Goal: Information Seeking & Learning: Learn about a topic

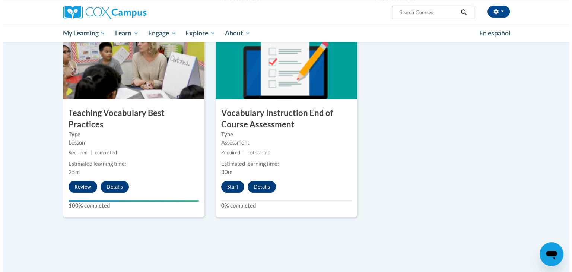
scroll to position [786, 0]
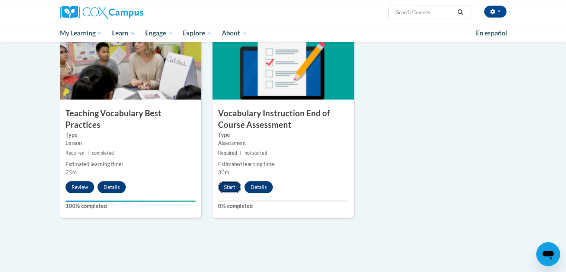
click at [226, 188] on button "Start" at bounding box center [229, 187] width 23 height 12
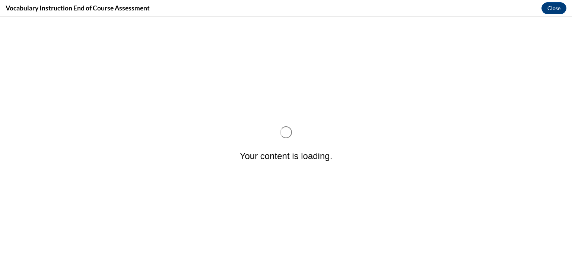
scroll to position [0, 0]
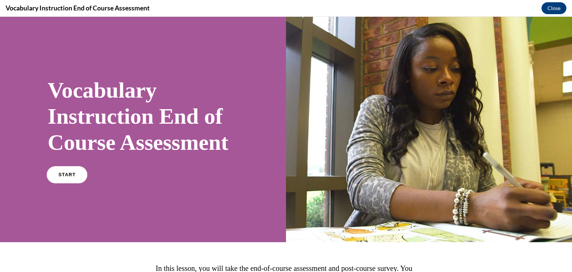
click at [70, 178] on span "START" at bounding box center [66, 175] width 17 height 6
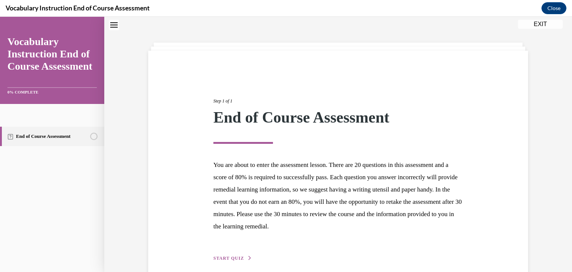
scroll to position [58, 0]
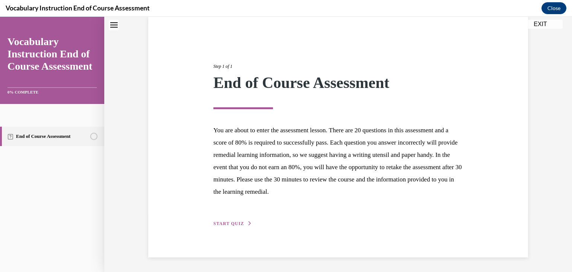
click at [232, 224] on span "START QUIZ" at bounding box center [228, 223] width 31 height 5
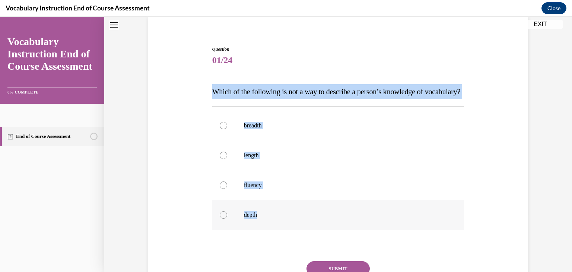
drag, startPoint x: 204, startPoint y: 88, endPoint x: 266, endPoint y: 237, distance: 161.2
click at [266, 237] on div "Question 01/24 Which of the following is not a way to describe a person’s knowl…" at bounding box center [337, 172] width 383 height 299
copy div "Which of the following is not a way to describe a person’s knowledge of vocabul…"
click at [221, 159] on div at bounding box center [223, 155] width 7 height 7
click at [221, 159] on input "length" at bounding box center [223, 155] width 7 height 7
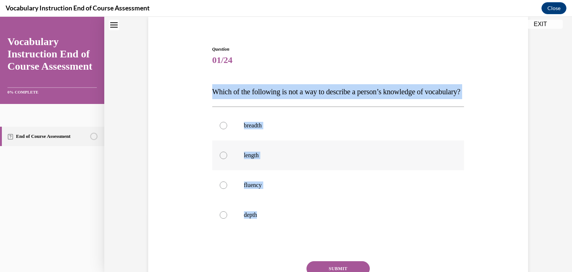
radio input "true"
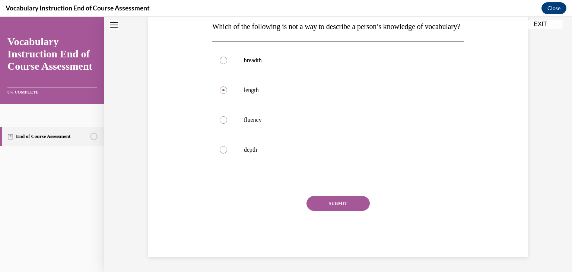
click at [331, 209] on button "SUBMIT" at bounding box center [337, 203] width 63 height 15
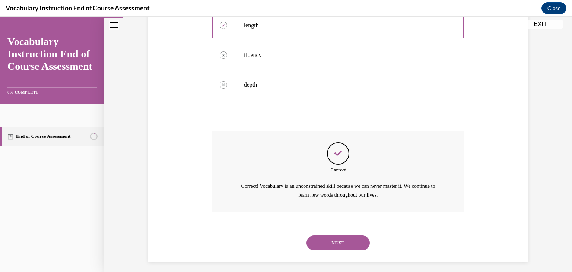
scroll to position [207, 0]
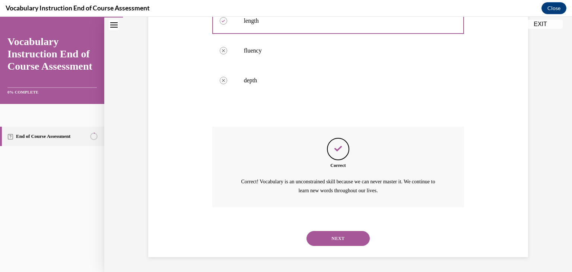
click at [331, 236] on button "NEXT" at bounding box center [337, 238] width 63 height 15
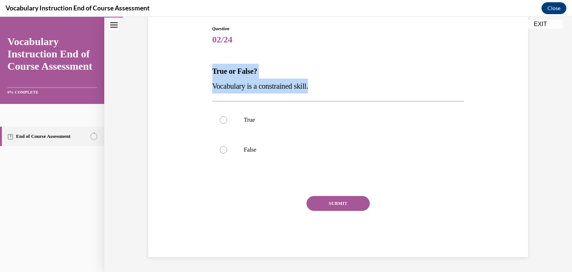
drag, startPoint x: 204, startPoint y: 66, endPoint x: 324, endPoint y: 87, distance: 122.0
click at [324, 87] on div "Question 02/24 True or False? Vocabulary is a constrained skill. True False Inc…" at bounding box center [337, 130] width 383 height 254
copy div "True or False? Vocabulary is a constrained skill."
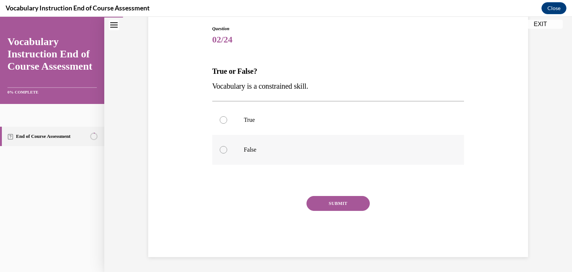
click at [221, 154] on label "False" at bounding box center [338, 150] width 252 height 30
click at [221, 153] on input "False" at bounding box center [223, 149] width 7 height 7
radio input "true"
click at [320, 203] on button "SUBMIT" at bounding box center [337, 203] width 63 height 15
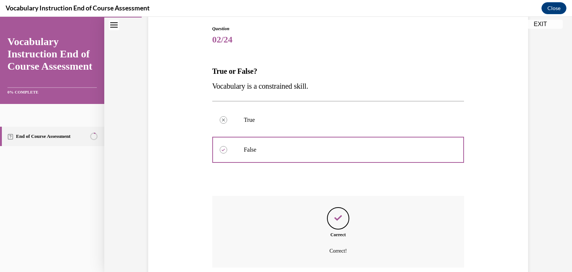
scroll to position [138, 0]
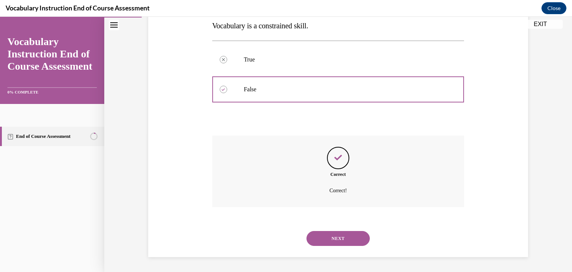
click at [321, 239] on button "NEXT" at bounding box center [337, 238] width 63 height 15
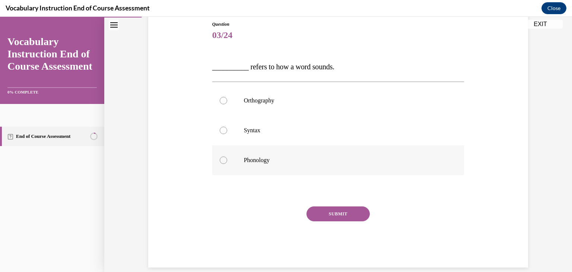
click at [220, 161] on div at bounding box center [223, 159] width 7 height 7
click at [220, 161] on input "Phonology" at bounding box center [223, 159] width 7 height 7
radio input "true"
click at [321, 215] on button "SUBMIT" at bounding box center [337, 213] width 63 height 15
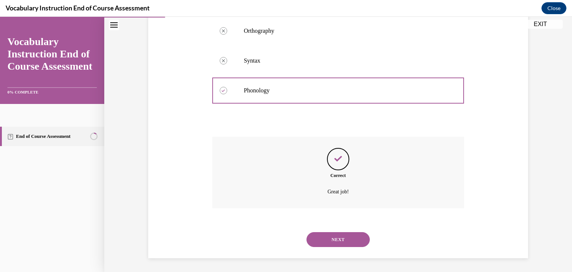
scroll to position [153, 0]
click at [329, 236] on button "NEXT" at bounding box center [337, 238] width 63 height 15
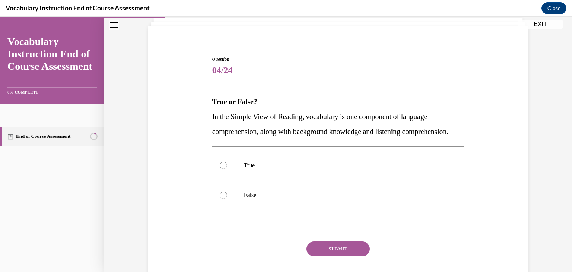
scroll to position [73, 0]
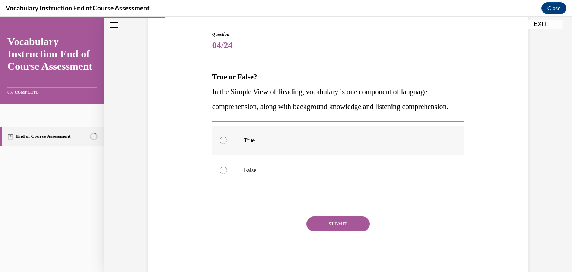
click at [216, 151] on label "True" at bounding box center [338, 140] width 252 height 30
click at [220, 144] on input "True" at bounding box center [223, 140] width 7 height 7
radio input "true"
click at [315, 231] on button "SUBMIT" at bounding box center [337, 223] width 63 height 15
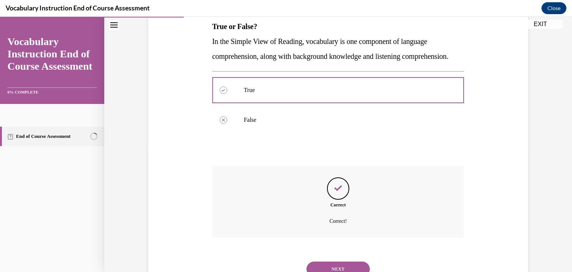
scroll to position [168, 0]
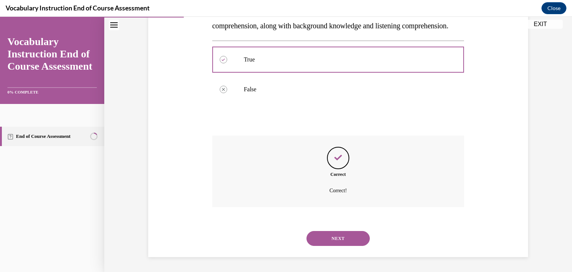
click at [328, 235] on button "NEXT" at bounding box center [337, 238] width 63 height 15
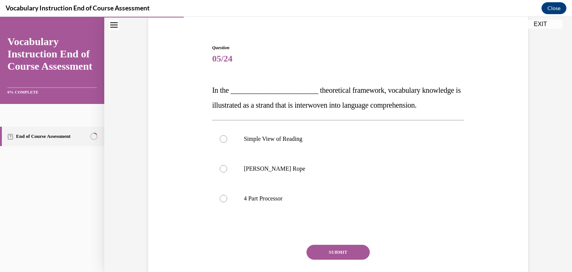
scroll to position [60, 0]
click at [214, 166] on label "Scarborough's Rope" at bounding box center [338, 168] width 252 height 30
click at [220, 166] on input "Scarborough's Rope" at bounding box center [223, 168] width 7 height 7
radio input "true"
click at [320, 247] on button "SUBMIT" at bounding box center [337, 251] width 63 height 15
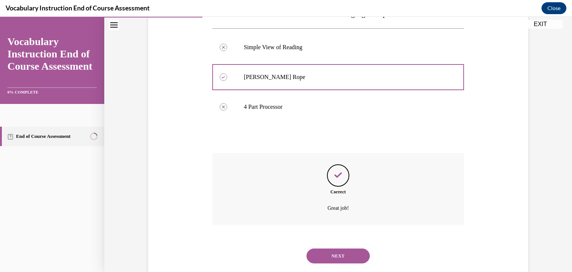
scroll to position [168, 0]
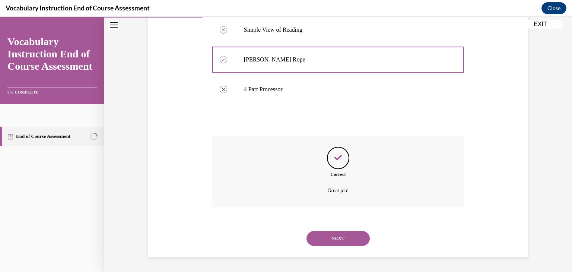
click at [322, 236] on button "NEXT" at bounding box center [337, 238] width 63 height 15
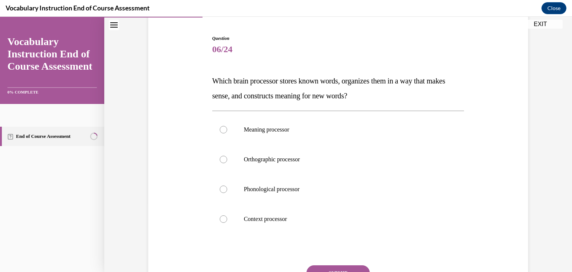
scroll to position [68, 0]
click at [220, 215] on div at bounding box center [223, 218] width 7 height 7
click at [220, 215] on input "Context processor" at bounding box center [223, 218] width 7 height 7
radio input "true"
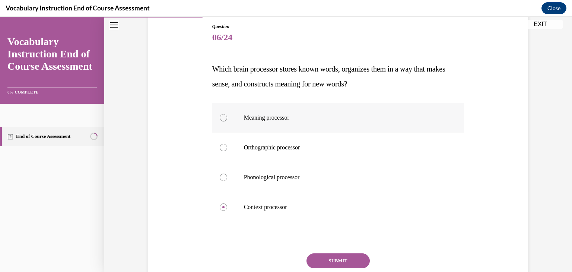
scroll to position [81, 0]
click at [220, 117] on div at bounding box center [223, 116] width 7 height 7
click at [220, 117] on input "Meaning processor" at bounding box center [223, 116] width 7 height 7
radio input "true"
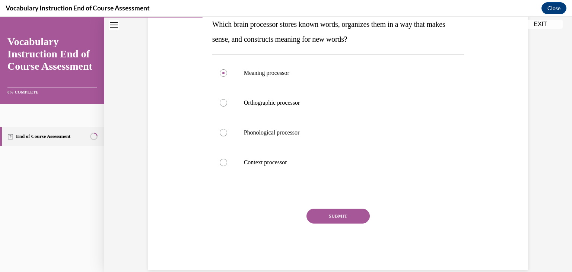
click at [330, 218] on button "SUBMIT" at bounding box center [337, 215] width 63 height 15
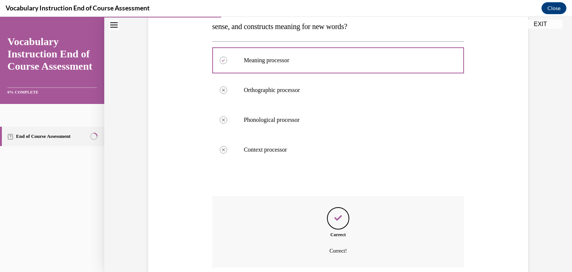
scroll to position [198, 0]
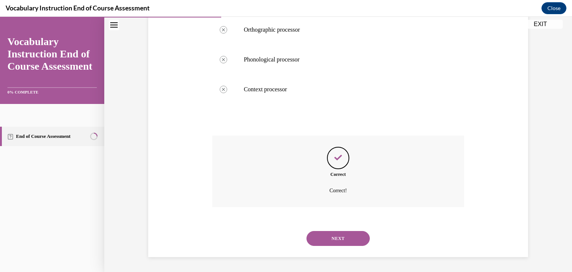
click at [332, 237] on button "NEXT" at bounding box center [337, 238] width 63 height 15
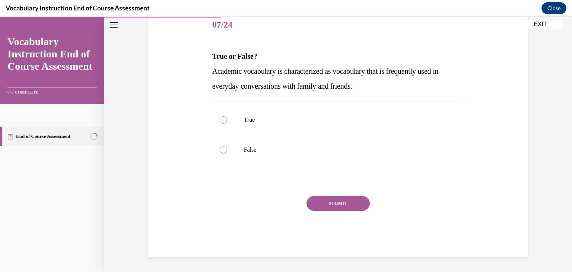
scroll to position [83, 0]
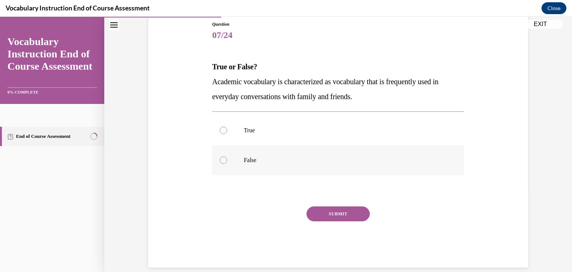
click at [220, 159] on div at bounding box center [223, 159] width 7 height 7
click at [220, 159] on input "False" at bounding box center [223, 159] width 7 height 7
radio input "true"
click at [322, 210] on button "SUBMIT" at bounding box center [337, 213] width 63 height 15
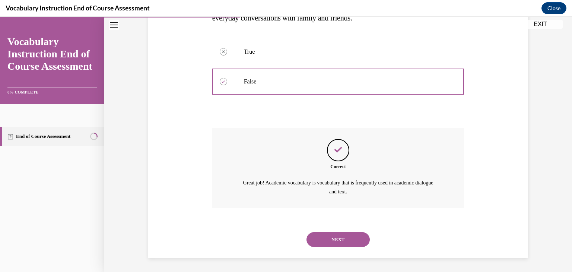
scroll to position [162, 0]
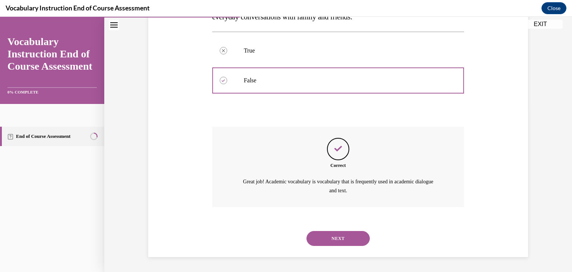
click at [319, 242] on button "NEXT" at bounding box center [337, 238] width 63 height 15
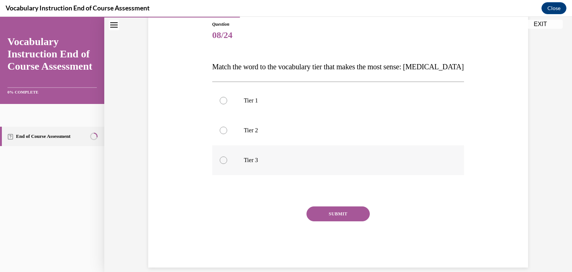
click at [220, 162] on div at bounding box center [223, 159] width 7 height 7
click at [220, 162] on input "Tier 3" at bounding box center [223, 159] width 7 height 7
radio input "true"
click at [335, 213] on button "SUBMIT" at bounding box center [337, 213] width 63 height 15
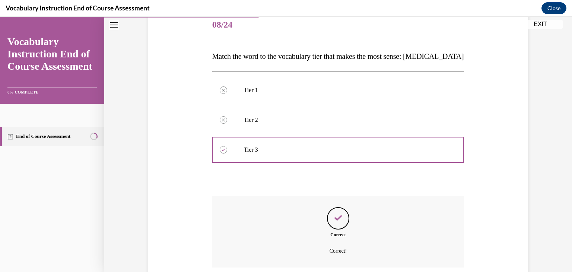
scroll to position [153, 0]
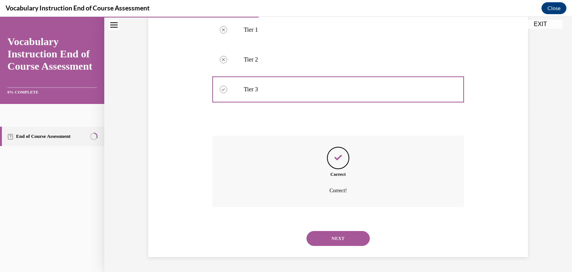
click at [333, 236] on button "NEXT" at bounding box center [337, 238] width 63 height 15
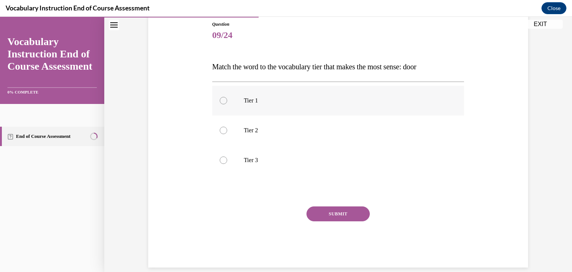
click at [220, 102] on div at bounding box center [223, 100] width 7 height 7
click at [220, 102] on input "Tier 1" at bounding box center [223, 100] width 7 height 7
radio input "true"
click at [336, 220] on button "SUBMIT" at bounding box center [337, 213] width 63 height 15
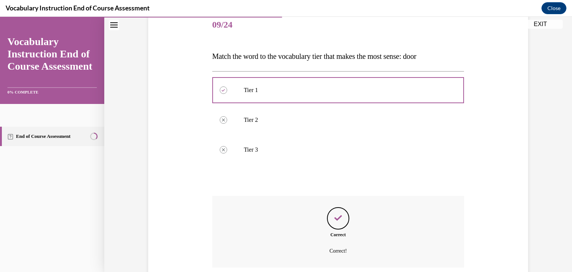
scroll to position [153, 0]
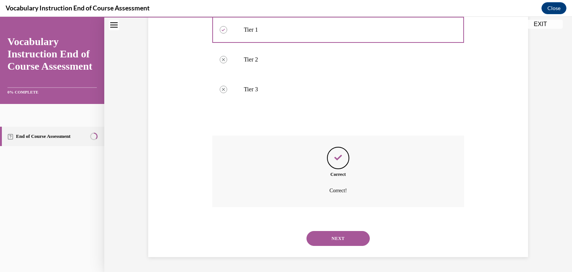
click at [336, 242] on button "NEXT" at bounding box center [337, 238] width 63 height 15
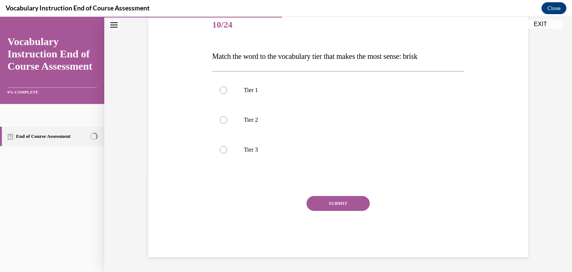
scroll to position [83, 0]
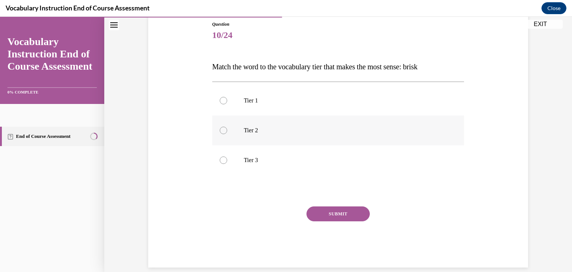
click at [223, 131] on div at bounding box center [223, 130] width 7 height 7
click at [223, 131] on input "Tier 2" at bounding box center [223, 130] width 7 height 7
radio input "true"
click at [331, 210] on button "SUBMIT" at bounding box center [337, 213] width 63 height 15
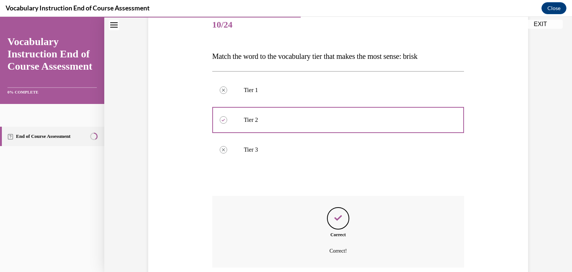
scroll to position [153, 0]
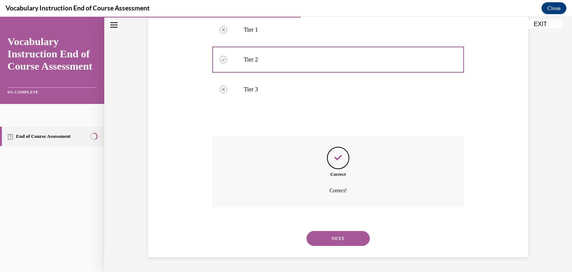
click at [334, 239] on button "NEXT" at bounding box center [337, 238] width 63 height 15
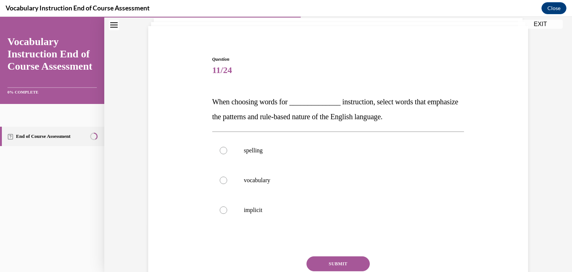
scroll to position [48, 0]
click at [224, 146] on label "spelling" at bounding box center [338, 150] width 252 height 30
click at [224, 146] on input "spelling" at bounding box center [223, 149] width 7 height 7
radio input "true"
click at [332, 265] on button "SUBMIT" at bounding box center [337, 262] width 63 height 15
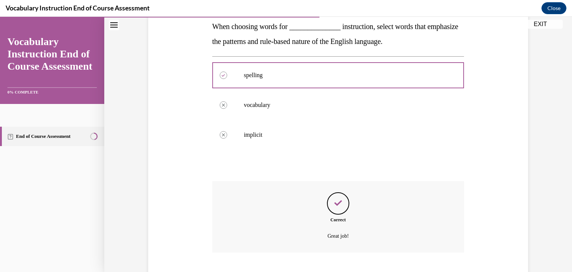
scroll to position [168, 0]
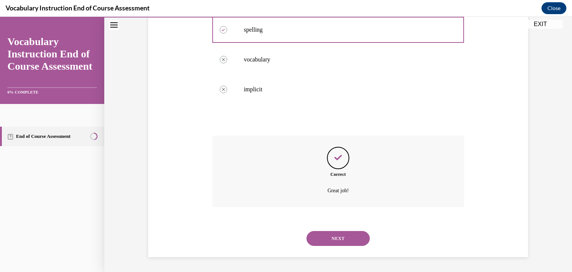
click at [331, 243] on button "NEXT" at bounding box center [337, 238] width 63 height 15
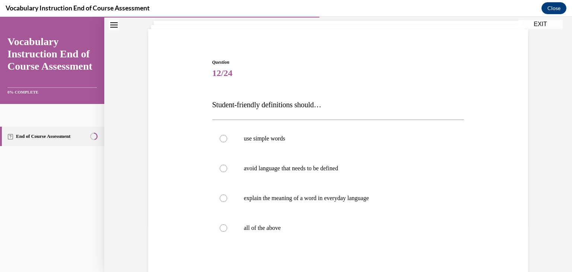
scroll to position [51, 0]
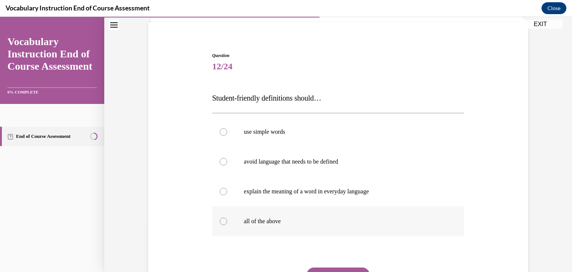
click at [222, 222] on div at bounding box center [223, 220] width 7 height 7
click at [222, 222] on input "all of the above" at bounding box center [223, 220] width 7 height 7
radio input "true"
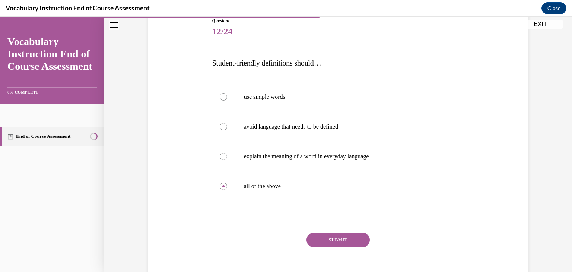
click at [328, 239] on button "SUBMIT" at bounding box center [337, 239] width 63 height 15
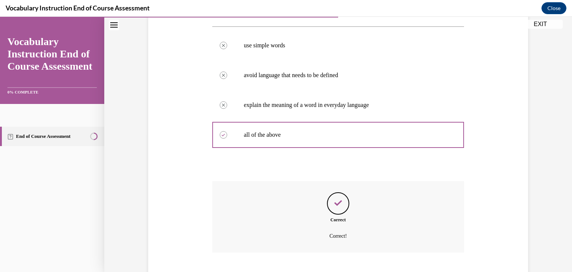
scroll to position [183, 0]
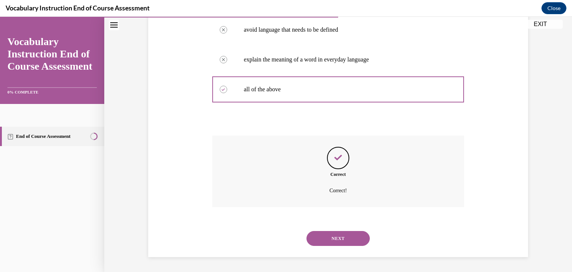
click at [328, 239] on button "NEXT" at bounding box center [337, 238] width 63 height 15
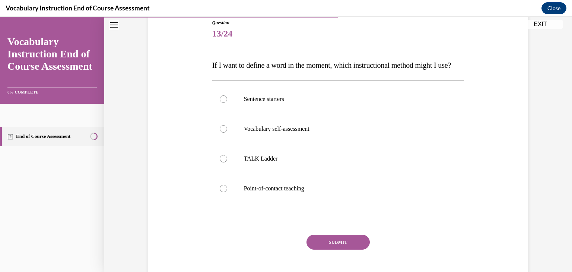
scroll to position [92, 0]
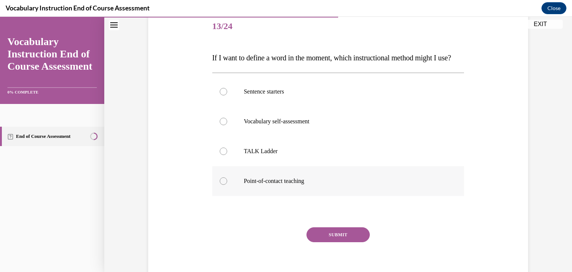
click at [220, 185] on div at bounding box center [223, 180] width 7 height 7
click at [220, 185] on input "Point-of-contact teaching" at bounding box center [223, 180] width 7 height 7
radio input "true"
click at [329, 242] on button "SUBMIT" at bounding box center [337, 234] width 63 height 15
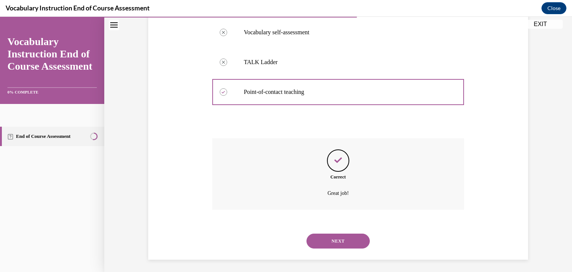
scroll to position [198, 0]
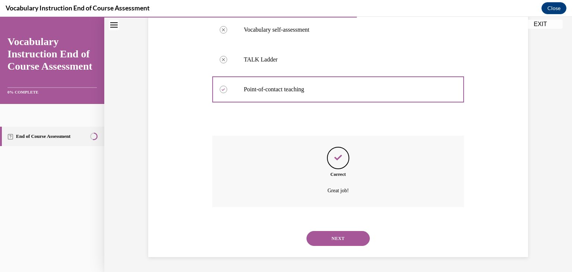
click at [328, 239] on button "NEXT" at bounding box center [337, 238] width 63 height 15
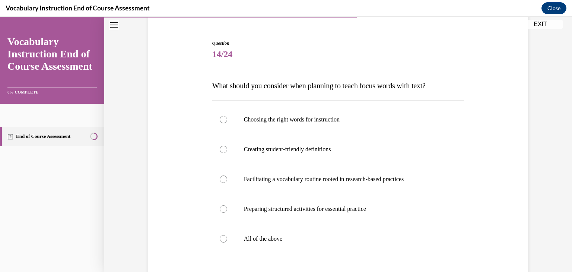
scroll to position [64, 0]
click at [219, 244] on label "All of the above" at bounding box center [338, 238] width 252 height 30
click at [220, 242] on input "All of the above" at bounding box center [223, 238] width 7 height 7
radio input "true"
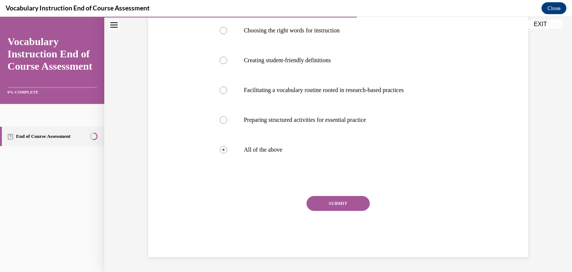
click at [320, 206] on button "SUBMIT" at bounding box center [337, 203] width 63 height 15
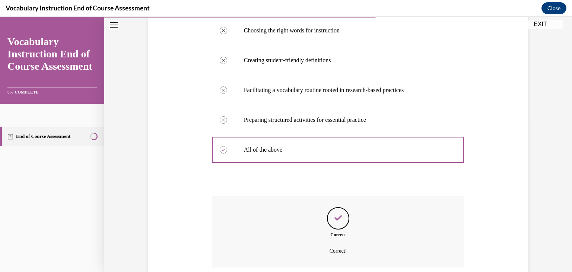
scroll to position [213, 0]
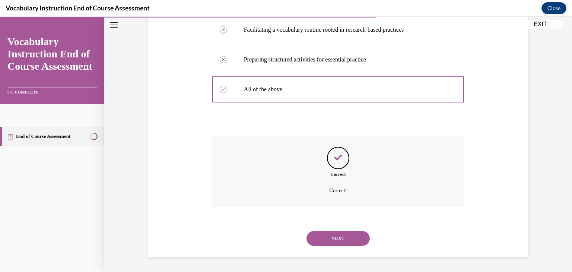
click at [320, 239] on button "NEXT" at bounding box center [337, 238] width 63 height 15
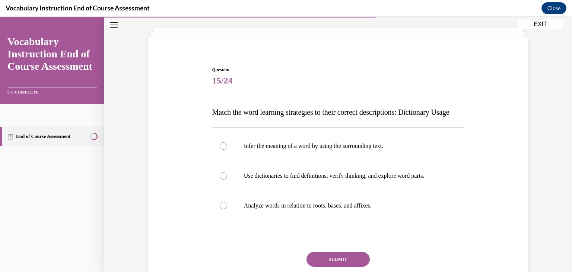
scroll to position [61, 0]
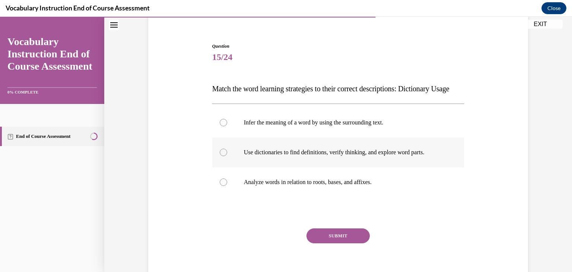
click at [220, 156] on div at bounding box center [223, 152] width 7 height 7
click at [220, 156] on input "Use dictionaries to find definitions, verify thinking, and explore word parts." at bounding box center [223, 152] width 7 height 7
radio input "true"
click at [329, 243] on button "SUBMIT" at bounding box center [337, 235] width 63 height 15
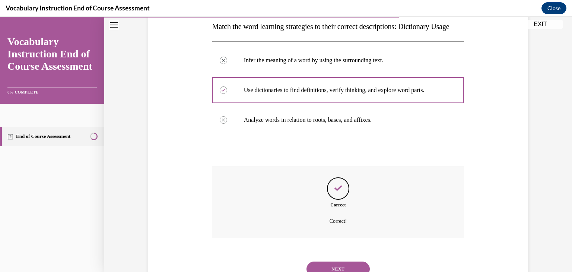
scroll to position [168, 0]
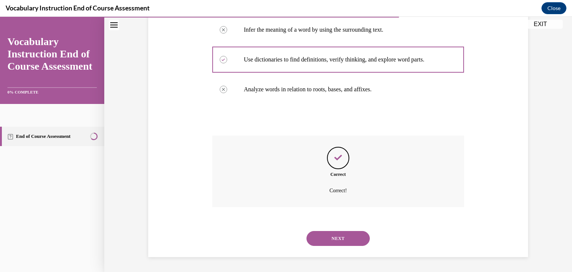
click at [331, 233] on button "NEXT" at bounding box center [337, 238] width 63 height 15
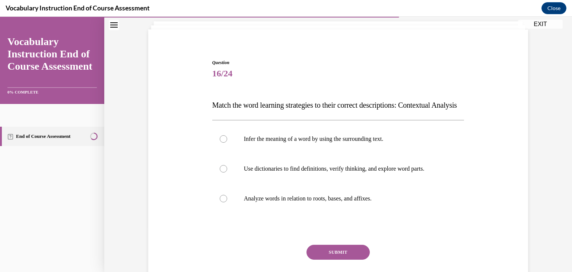
scroll to position [45, 0]
click at [220, 142] on div at bounding box center [223, 138] width 7 height 7
click at [220, 142] on input "Infer the meaning of a word by using the surrounding text." at bounding box center [223, 138] width 7 height 7
radio input "true"
click at [329, 259] on button "SUBMIT" at bounding box center [337, 251] width 63 height 15
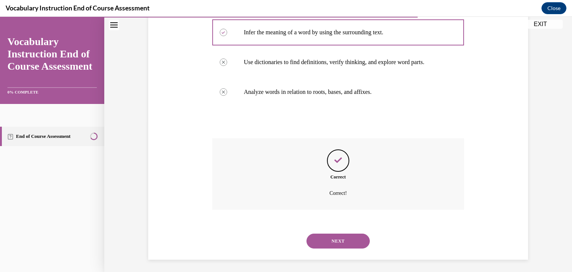
scroll to position [168, 0]
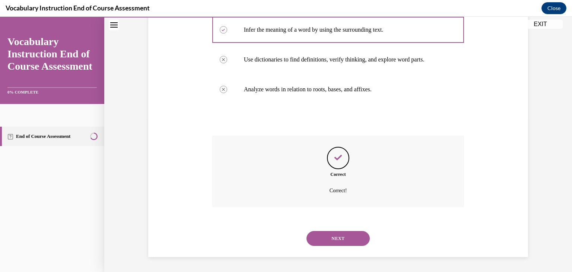
click at [329, 237] on button "NEXT" at bounding box center [337, 238] width 63 height 15
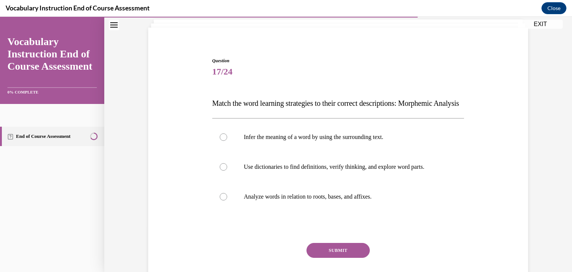
scroll to position [49, 0]
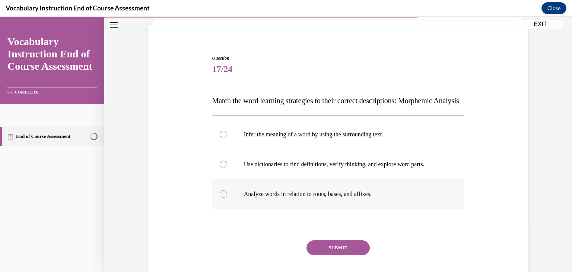
click at [224, 209] on label "Analyze words in relation to roots, bases, and affixes." at bounding box center [338, 194] width 252 height 30
click at [224, 198] on input "Analyze words in relation to roots, bases, and affixes." at bounding box center [223, 193] width 7 height 7
radio input "true"
click at [335, 255] on button "SUBMIT" at bounding box center [337, 247] width 63 height 15
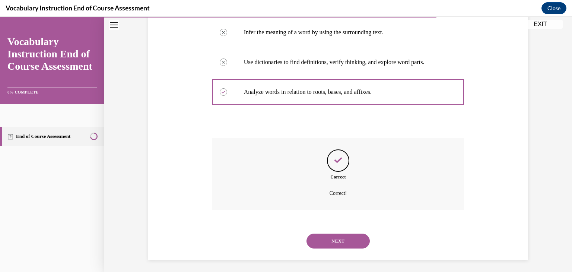
scroll to position [168, 0]
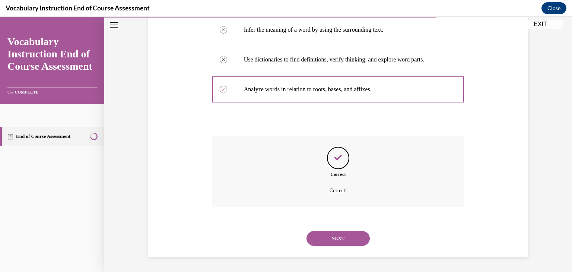
click at [334, 241] on button "NEXT" at bounding box center [337, 238] width 63 height 15
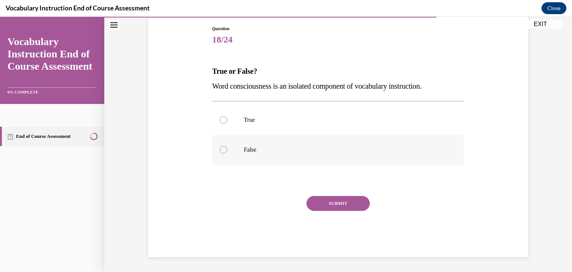
click at [220, 146] on div at bounding box center [223, 149] width 7 height 7
click at [220, 146] on input "False" at bounding box center [223, 149] width 7 height 7
radio input "true"
click at [324, 207] on button "SUBMIT" at bounding box center [337, 203] width 63 height 15
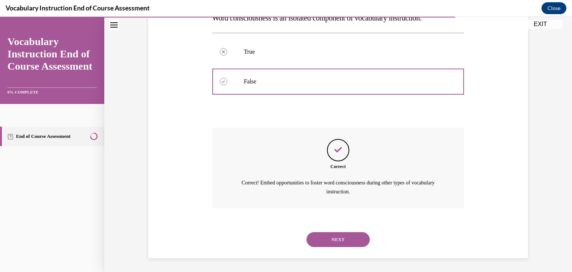
scroll to position [147, 0]
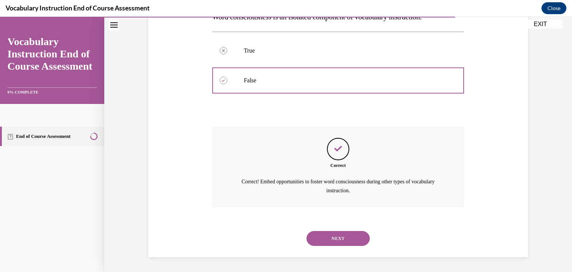
click at [337, 237] on button "NEXT" at bounding box center [337, 238] width 63 height 15
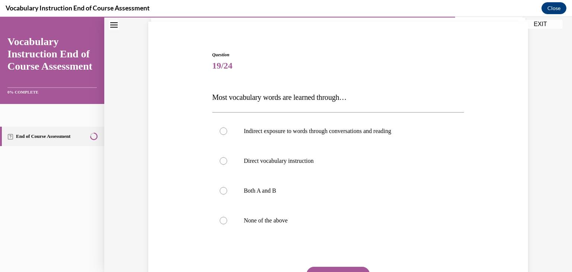
scroll to position [56, 0]
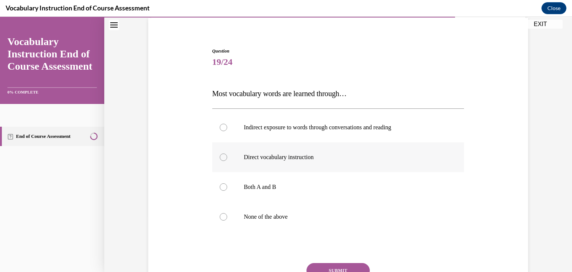
click at [221, 155] on div at bounding box center [223, 156] width 7 height 7
click at [221, 155] on input "Direct vocabulary instruction" at bounding box center [223, 156] width 7 height 7
radio input "true"
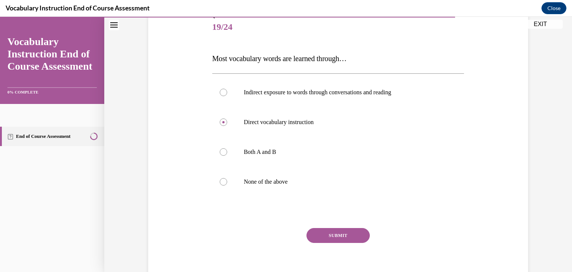
click at [333, 236] on button "SUBMIT" at bounding box center [337, 235] width 63 height 15
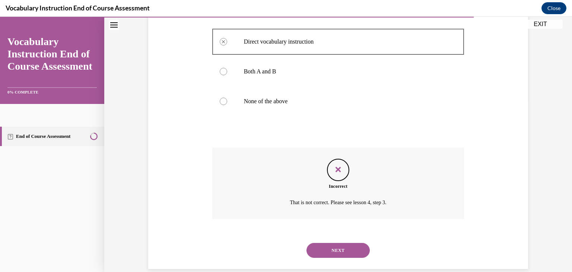
scroll to position [173, 0]
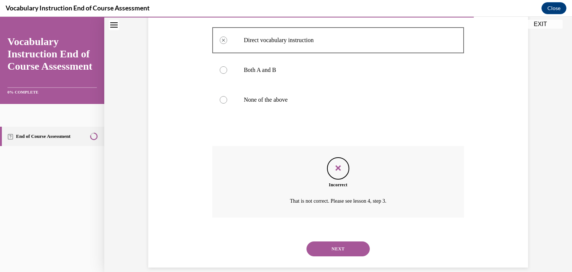
click at [333, 248] on button "NEXT" at bounding box center [337, 248] width 63 height 15
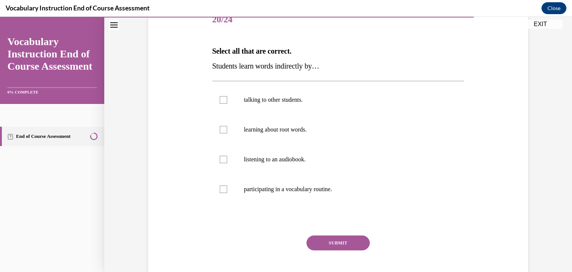
scroll to position [100, 0]
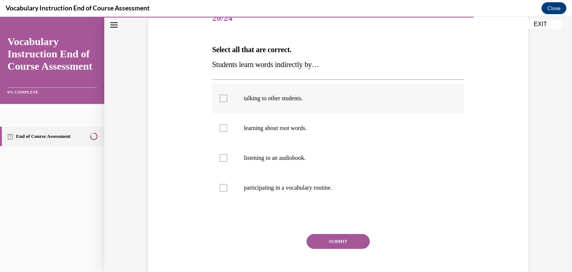
click at [222, 97] on div at bounding box center [223, 98] width 7 height 7
click at [222, 97] on input "talking to other students." at bounding box center [223, 98] width 7 height 7
checkbox input "true"
click at [220, 129] on div at bounding box center [223, 127] width 7 height 7
click at [220, 129] on input "learning about root words." at bounding box center [223, 127] width 7 height 7
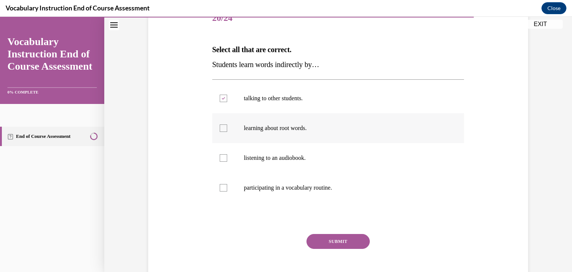
checkbox input "true"
click at [221, 160] on div at bounding box center [223, 157] width 7 height 7
click at [221, 160] on input "listening to an audiobook." at bounding box center [223, 157] width 7 height 7
checkbox input "true"
click at [221, 187] on div at bounding box center [223, 187] width 7 height 7
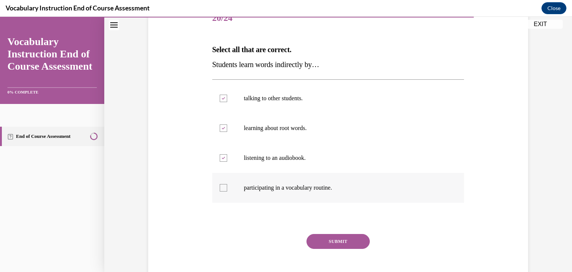
click at [221, 187] on input "participating in a vocabulary routine." at bounding box center [223, 187] width 7 height 7
checkbox input "true"
click at [318, 242] on button "SUBMIT" at bounding box center [337, 241] width 63 height 15
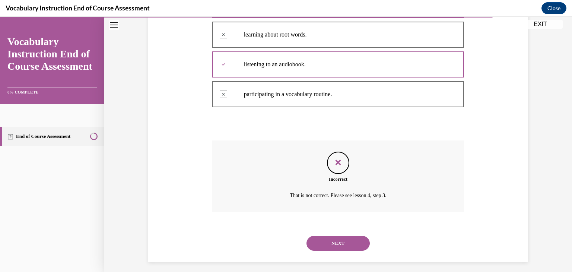
scroll to position [198, 0]
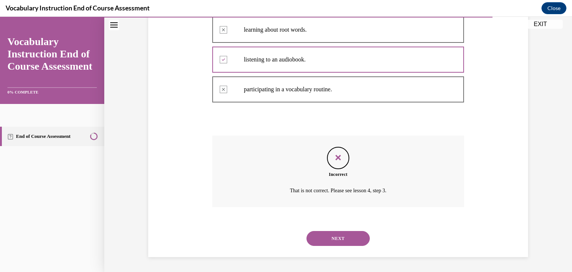
click at [328, 238] on button "NEXT" at bounding box center [337, 238] width 63 height 15
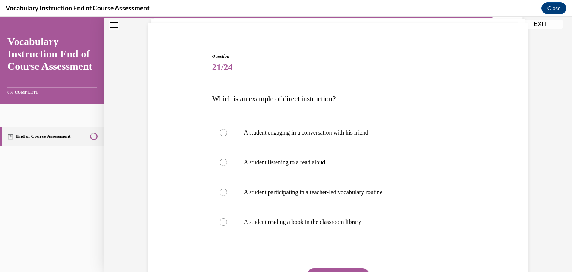
scroll to position [52, 0]
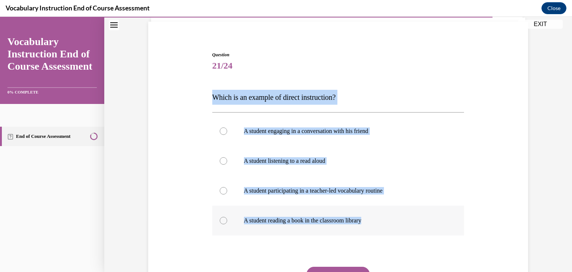
drag, startPoint x: 203, startPoint y: 96, endPoint x: 390, endPoint y: 232, distance: 231.4
click at [390, 232] on div "Question 21/24 Which is an example of direct instruction? A student engaging in…" at bounding box center [337, 178] width 383 height 299
copy div "Which is an example of direct instruction? A student engaging in a conversation…"
click at [229, 184] on label "A student participating in a teacher-led vocabulary routine" at bounding box center [338, 191] width 252 height 30
click at [227, 187] on input "A student participating in a teacher-led vocabulary routine" at bounding box center [223, 190] width 7 height 7
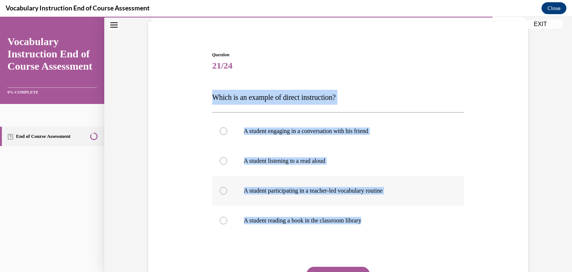
radio input "true"
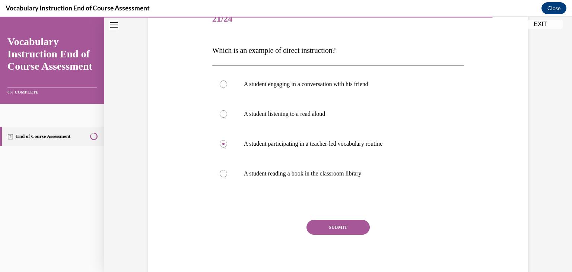
click at [315, 224] on button "SUBMIT" at bounding box center [337, 227] width 63 height 15
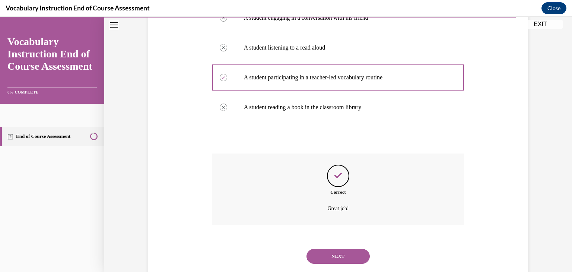
scroll to position [183, 0]
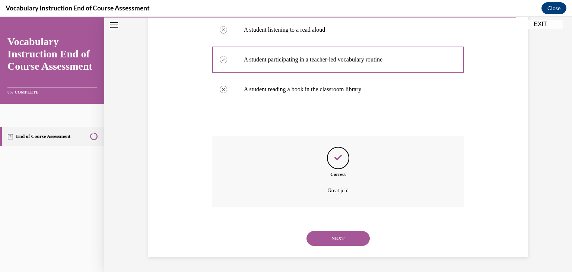
click at [329, 238] on button "NEXT" at bounding box center [337, 238] width 63 height 15
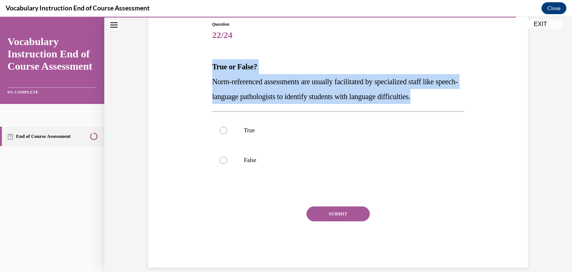
drag, startPoint x: 202, startPoint y: 58, endPoint x: 450, endPoint y: 102, distance: 252.2
click at [450, 102] on div "Question 22/24 True or False? Norm-referenced assessments are usually facilitat…" at bounding box center [337, 133] width 383 height 269
copy div "True or False? Norm-referenced assessments are usually facilitated by specializ…"
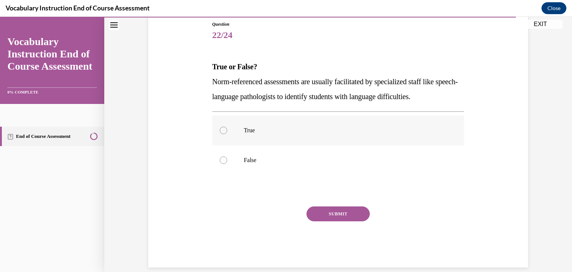
click at [220, 128] on div at bounding box center [223, 130] width 7 height 7
click at [220, 128] on input "True" at bounding box center [223, 130] width 7 height 7
radio input "true"
click at [329, 213] on button "SUBMIT" at bounding box center [337, 213] width 63 height 15
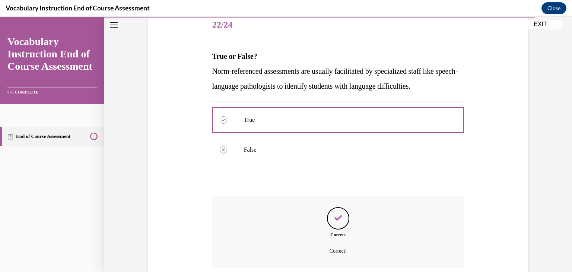
scroll to position [153, 0]
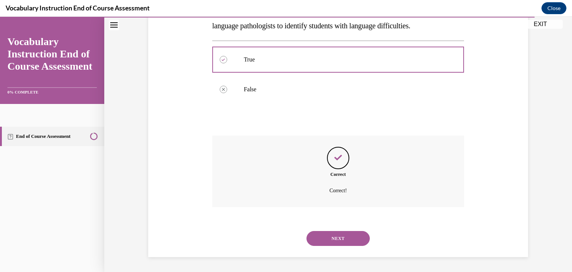
click at [335, 237] on button "NEXT" at bounding box center [337, 238] width 63 height 15
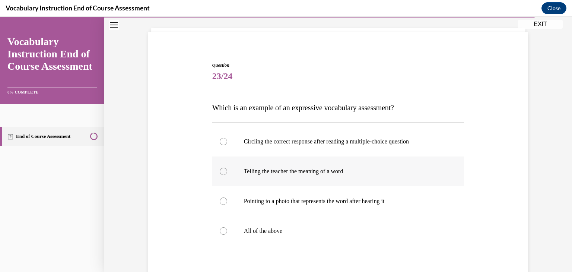
scroll to position [43, 0]
click at [220, 230] on div at bounding box center [223, 229] width 7 height 7
click at [220, 230] on input "All of the above" at bounding box center [223, 229] width 7 height 7
radio input "true"
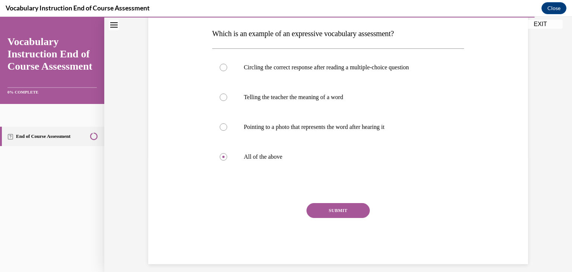
click at [344, 210] on button "SUBMIT" at bounding box center [337, 210] width 63 height 15
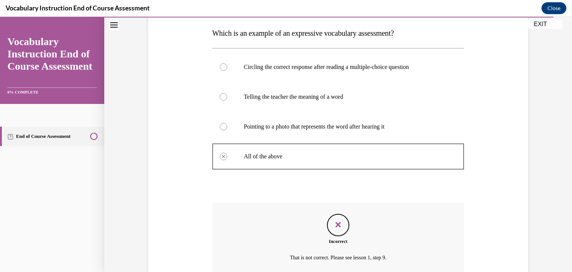
scroll to position [115, 0]
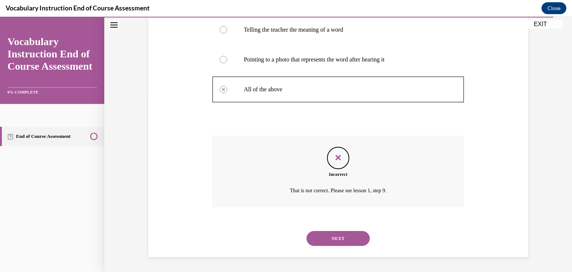
click at [335, 238] on button "NEXT" at bounding box center [337, 238] width 63 height 15
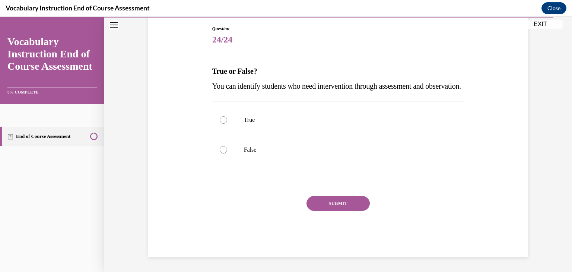
scroll to position [83, 0]
click at [220, 124] on div at bounding box center [223, 119] width 7 height 7
click at [220, 124] on input "True" at bounding box center [223, 119] width 7 height 7
radio input "true"
click at [320, 211] on button "SUBMIT" at bounding box center [337, 203] width 63 height 15
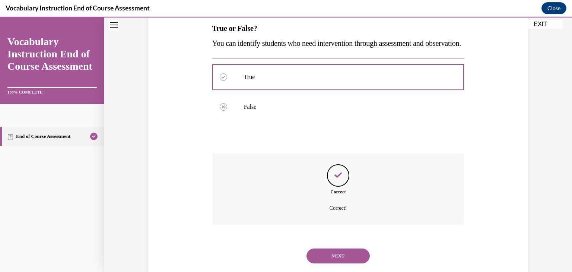
scroll to position [153, 0]
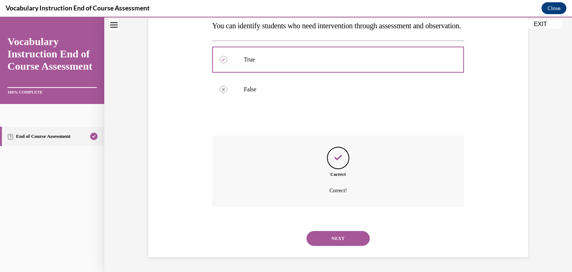
click at [325, 240] on button "NEXT" at bounding box center [337, 238] width 63 height 15
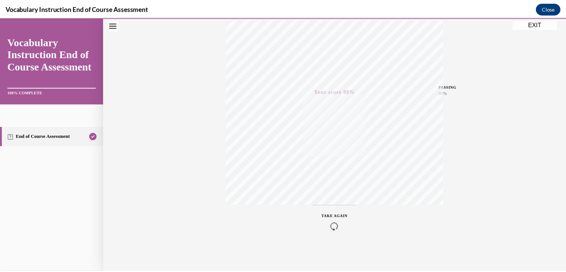
scroll to position [127, 0]
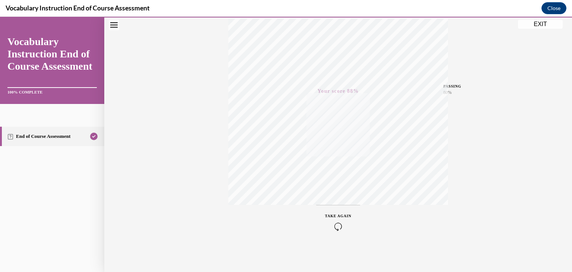
click at [536, 24] on button "EXIT" at bounding box center [540, 24] width 45 height 9
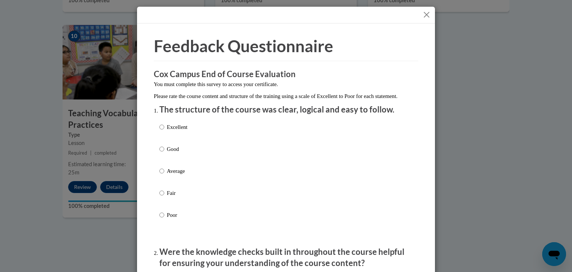
click at [423, 12] on button "Close" at bounding box center [426, 14] width 9 height 9
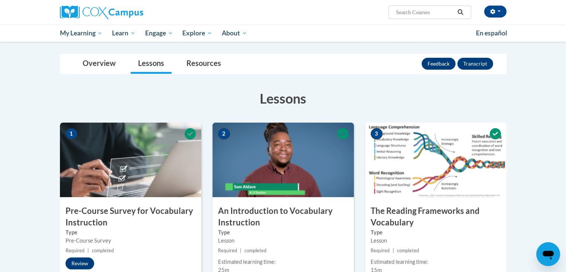
scroll to position [0, 0]
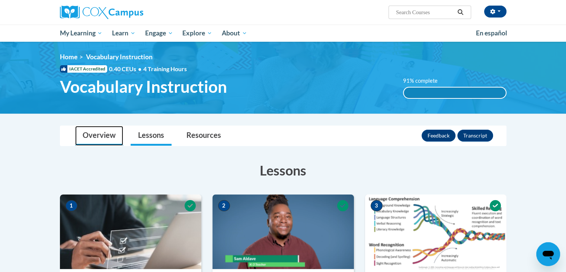
click at [102, 136] on link "Overview" at bounding box center [99, 136] width 48 height 20
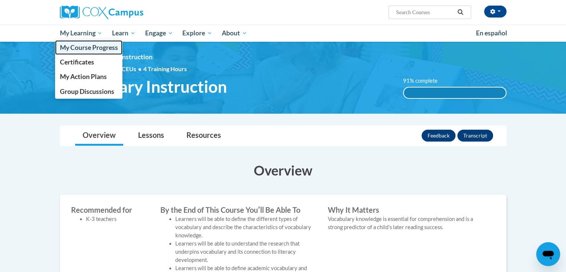
click at [97, 50] on span "My Course Progress" at bounding box center [89, 48] width 58 height 8
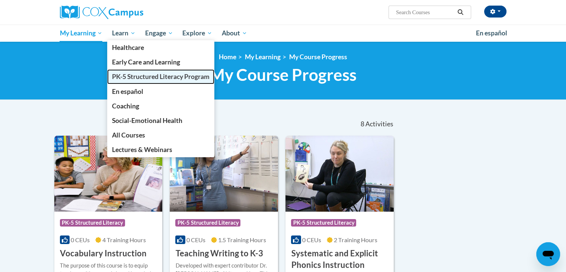
click at [131, 78] on span "PK-5 Structured Literacy Program" at bounding box center [161, 77] width 98 height 8
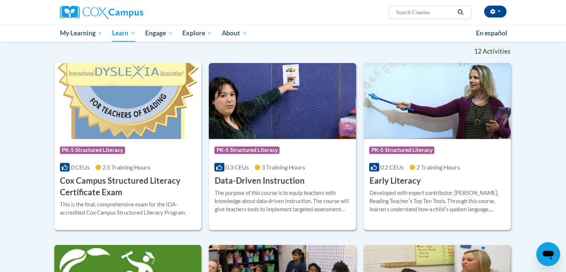
scroll to position [223, 0]
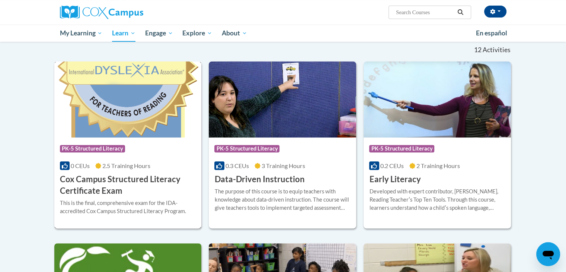
click at [155, 174] on h3 "Cox Campus Structured Literacy Certificate Exam" at bounding box center [128, 184] width 136 height 23
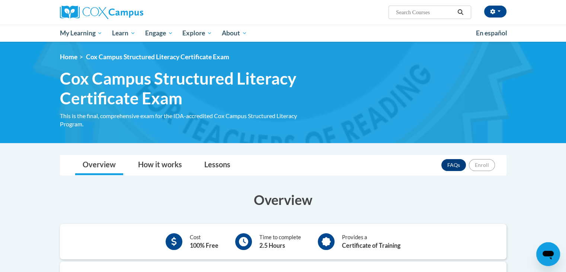
click at [538, 251] on div "Open messaging window" at bounding box center [548, 254] width 22 height 22
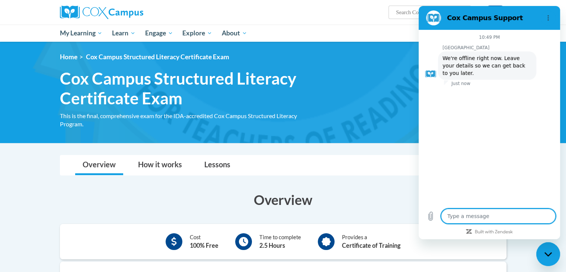
type textarea "x"
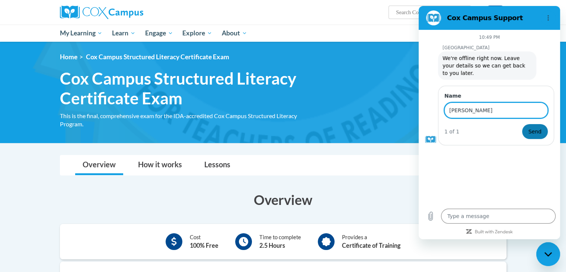
type input "[PERSON_NAME]"
click at [540, 127] on span "Send" at bounding box center [535, 131] width 13 height 9
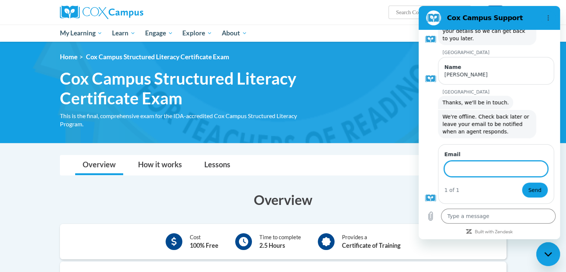
scroll to position [34, 0]
type textarea "x"
